Goal: Entertainment & Leisure: Browse casually

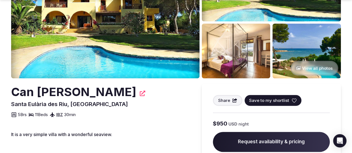
scroll to position [106, 0]
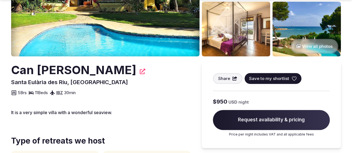
click at [326, 52] on button "View all photos" at bounding box center [314, 46] width 48 height 15
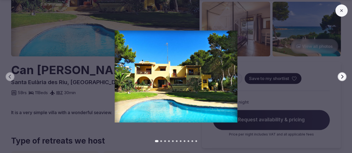
click at [341, 75] on icon "button" at bounding box center [342, 77] width 2 height 4
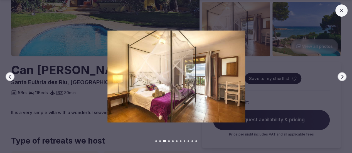
click at [341, 75] on icon "button" at bounding box center [342, 77] width 2 height 4
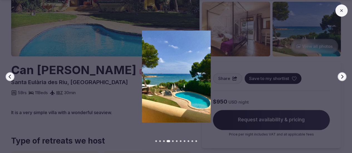
click at [341, 75] on icon "button" at bounding box center [342, 77] width 2 height 4
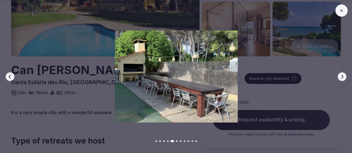
click at [341, 75] on icon "button" at bounding box center [342, 77] width 2 height 4
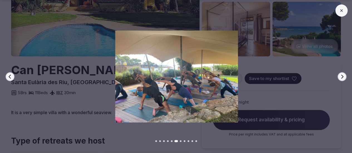
click at [341, 75] on icon "button" at bounding box center [342, 77] width 2 height 4
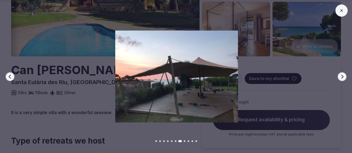
click at [341, 75] on icon "button" at bounding box center [342, 77] width 2 height 4
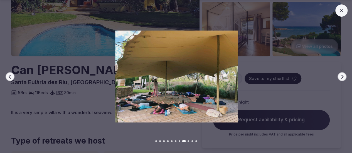
click at [341, 75] on icon "button" at bounding box center [342, 77] width 2 height 4
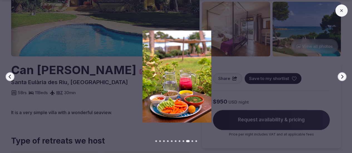
click at [341, 75] on icon "button" at bounding box center [342, 77] width 2 height 4
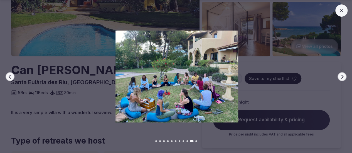
click at [341, 75] on icon "button" at bounding box center [342, 77] width 2 height 4
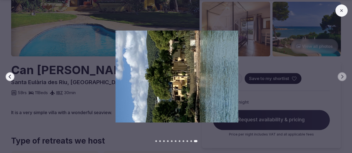
click at [342, 10] on icon at bounding box center [341, 10] width 4 height 4
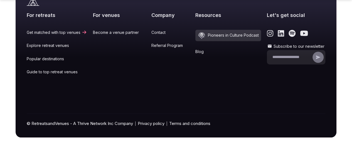
scroll to position [1249, 0]
